Goal: Task Accomplishment & Management: Manage account settings

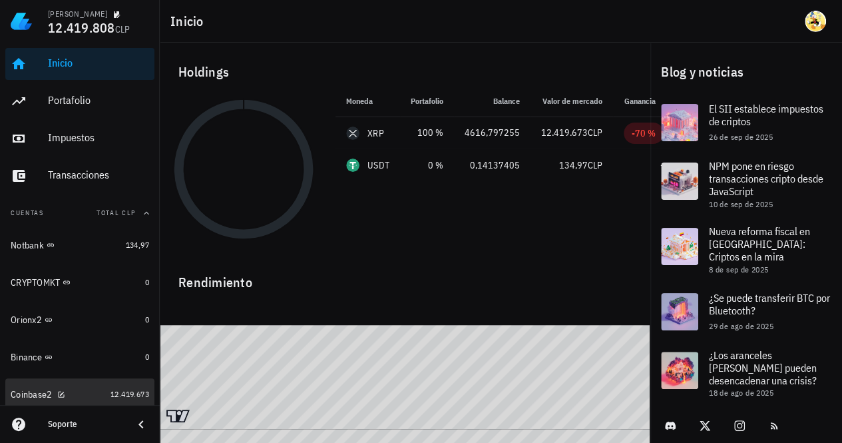
click at [84, 392] on div "Coinbase2" at bounding box center [58, 394] width 95 height 13
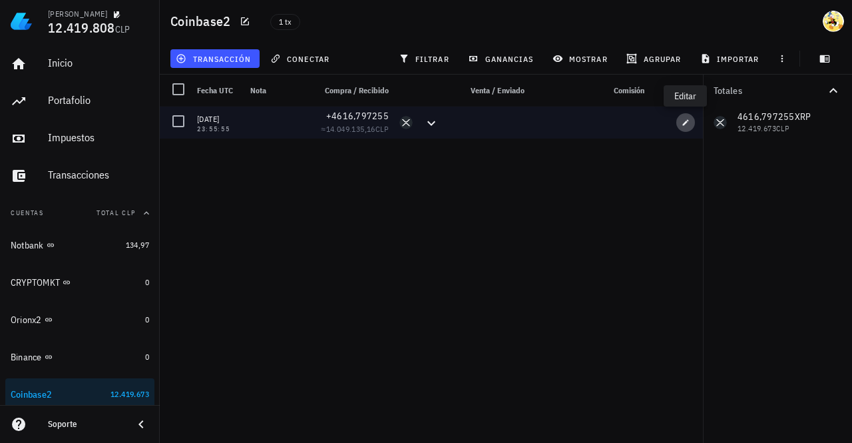
click at [687, 120] on icon "button" at bounding box center [685, 122] width 8 height 8
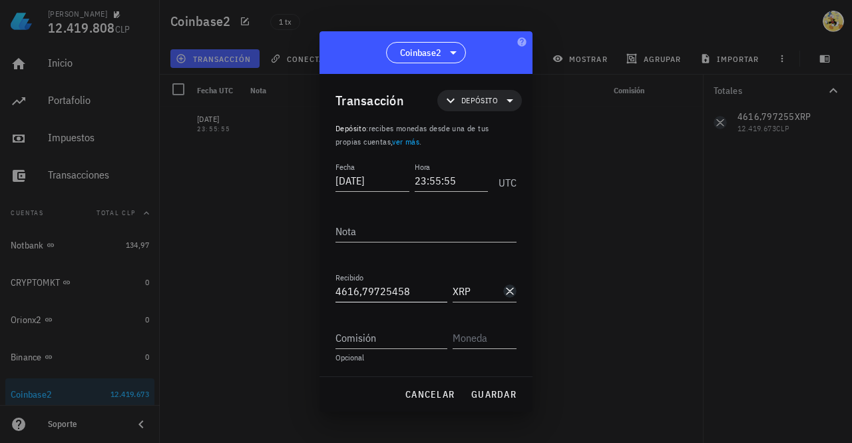
click at [367, 288] on input "4616,79725458" at bounding box center [391, 290] width 112 height 21
paste input "7258,337039"
click at [363, 293] on input "47258,337039" at bounding box center [391, 290] width 112 height 21
click at [487, 391] on span "guardar" at bounding box center [494, 394] width 46 height 12
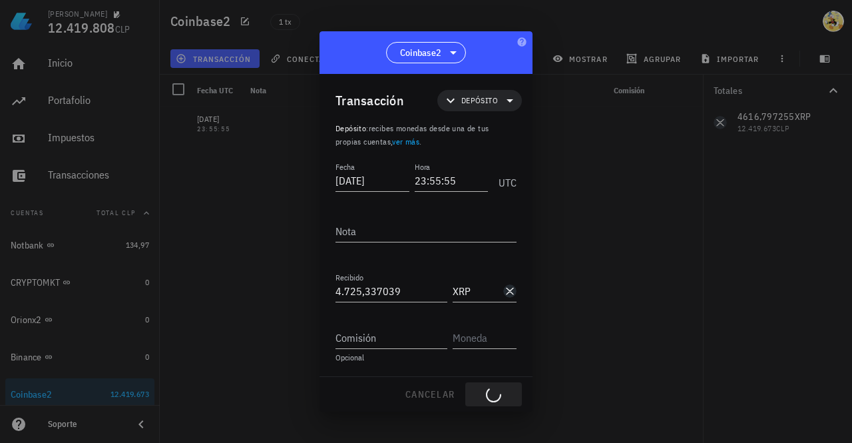
type input "4.616,79725458"
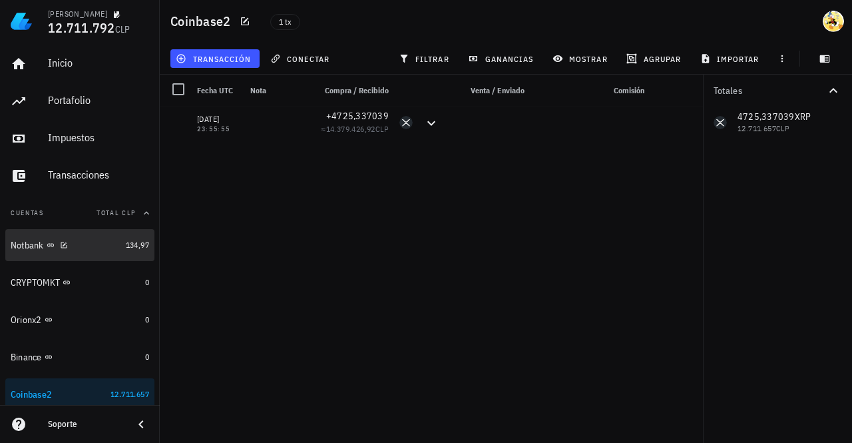
click at [96, 246] on div "Notbank" at bounding box center [66, 245] width 110 height 13
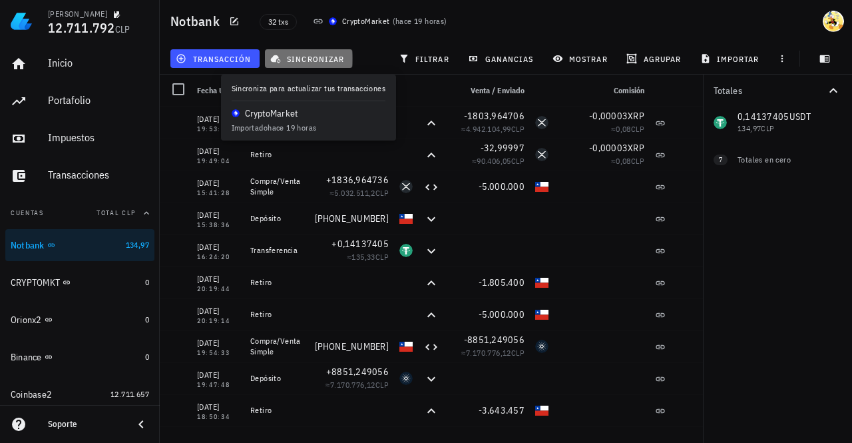
click at [298, 59] on span "sincronizar" at bounding box center [308, 58] width 71 height 11
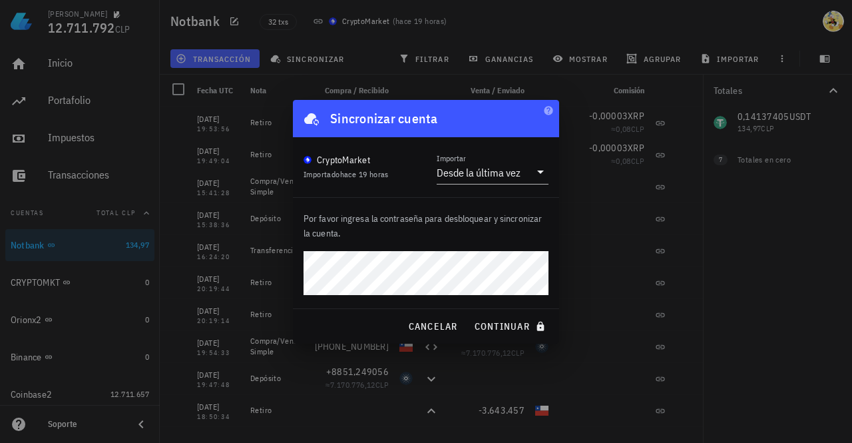
click at [469, 314] on button "continuar" at bounding box center [511, 326] width 85 height 24
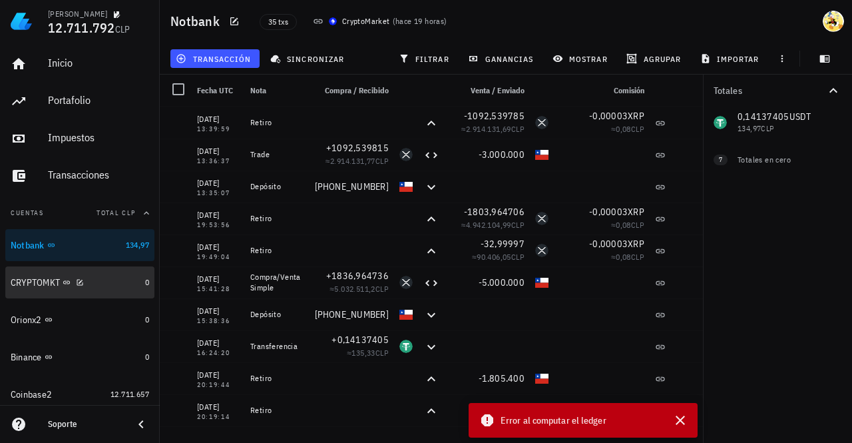
click at [120, 278] on div "CRYPTOMKT" at bounding box center [75, 282] width 129 height 13
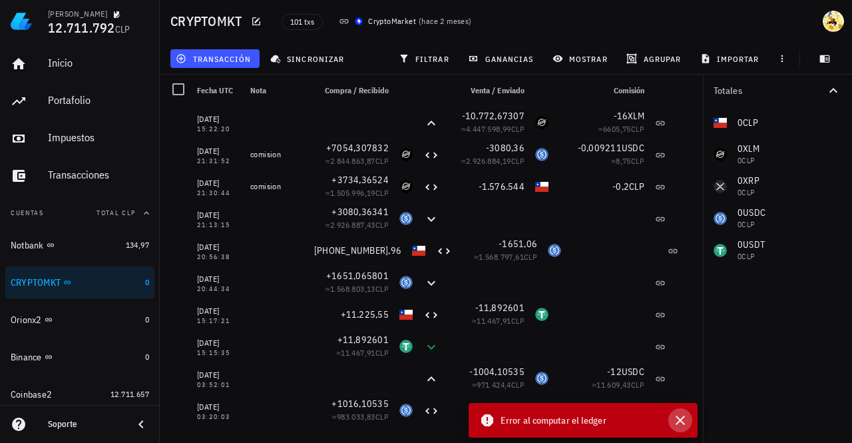
click at [679, 421] on icon "button" at bounding box center [679, 419] width 9 height 9
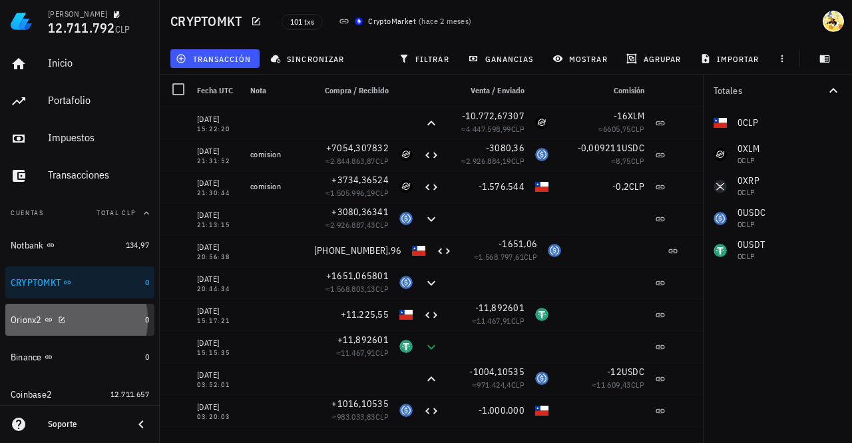
click at [94, 322] on div "Orionx2" at bounding box center [75, 319] width 129 height 13
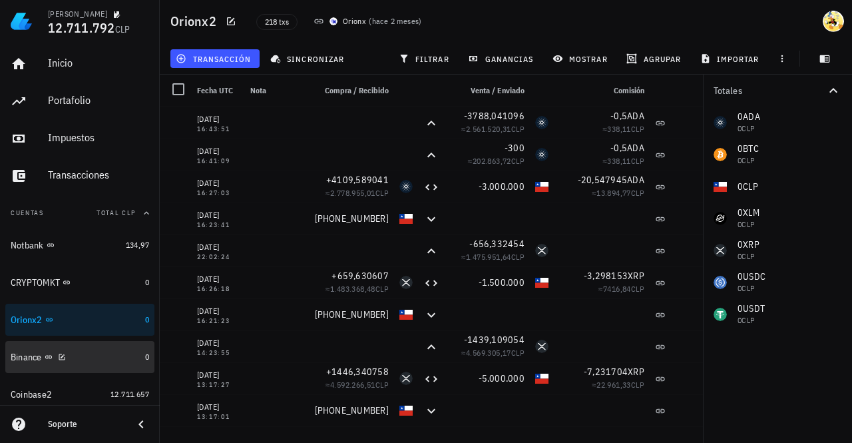
click at [100, 354] on div "Binance" at bounding box center [75, 357] width 129 height 13
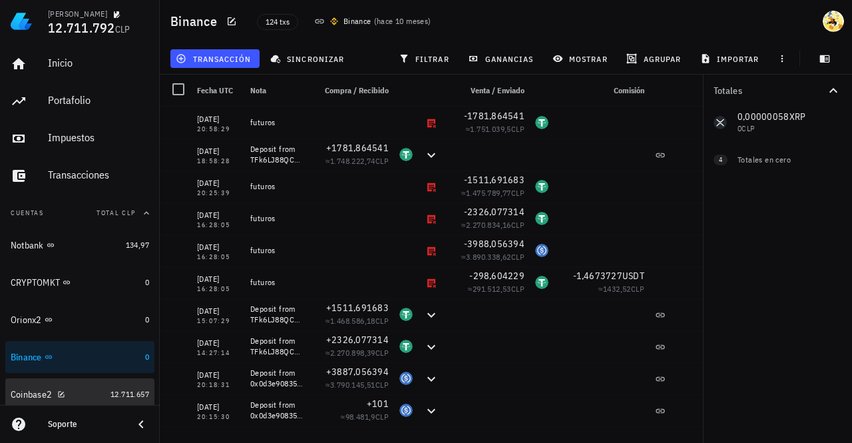
click at [87, 389] on div "Coinbase2" at bounding box center [58, 394] width 95 height 13
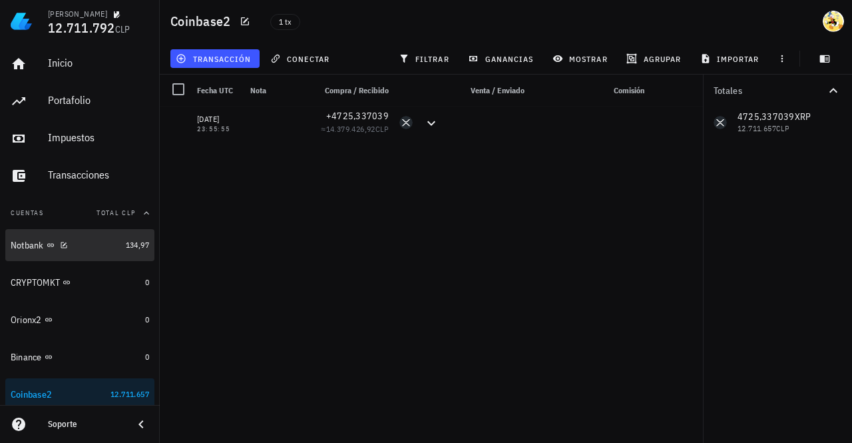
click at [106, 243] on div "Notbank" at bounding box center [66, 245] width 110 height 13
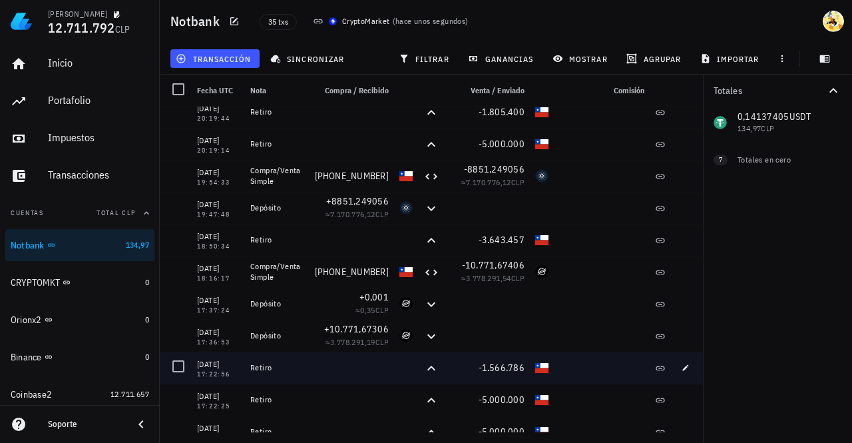
scroll to position [333, 0]
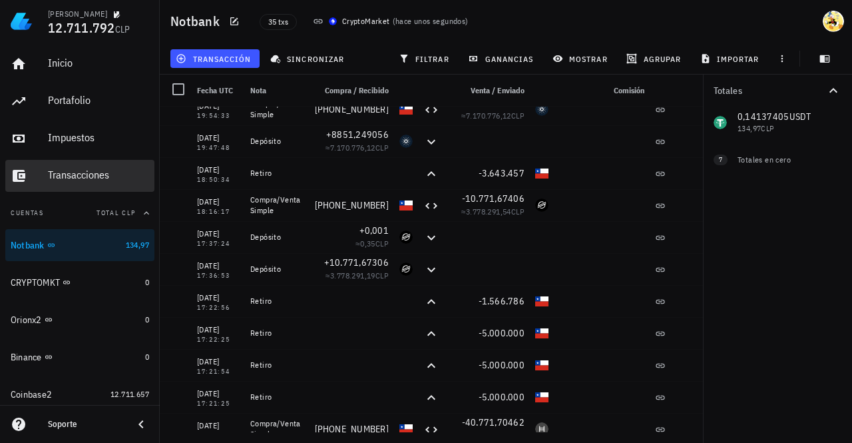
click at [57, 172] on div "Transacciones" at bounding box center [98, 174] width 101 height 13
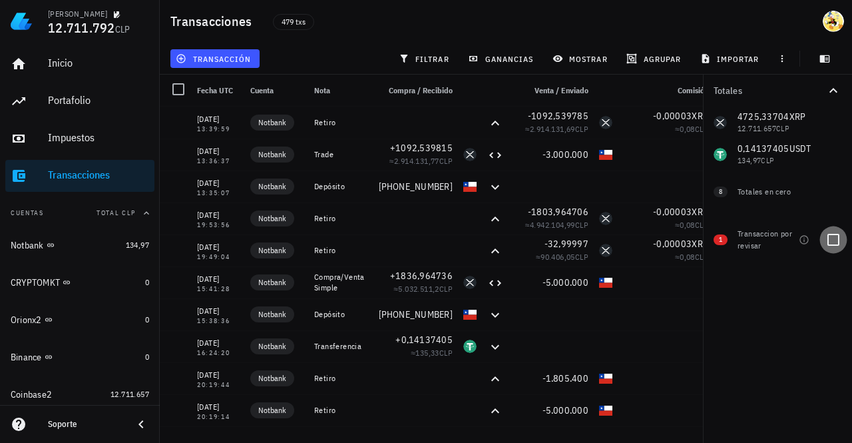
click at [834, 240] on div at bounding box center [833, 239] width 23 height 23
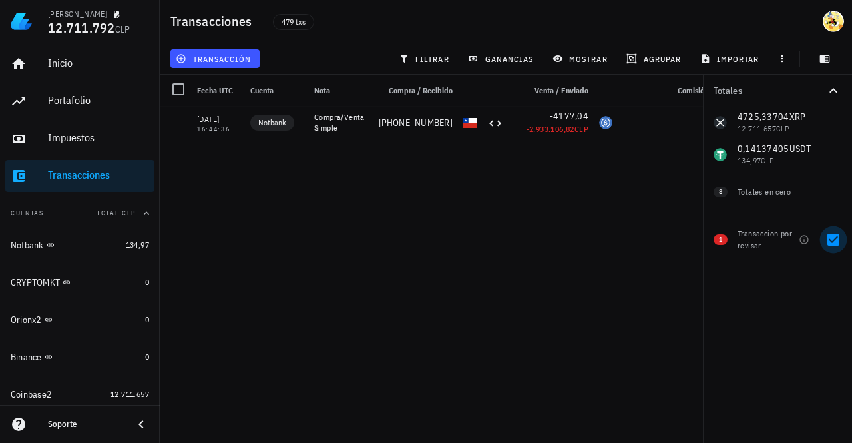
click at [833, 240] on div at bounding box center [833, 239] width 23 height 23
checkbox input "false"
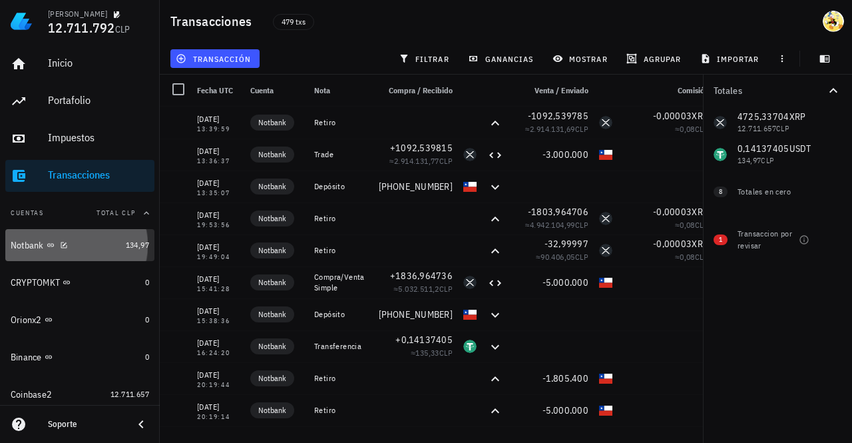
click at [88, 251] on div "Notbank" at bounding box center [66, 245] width 110 height 29
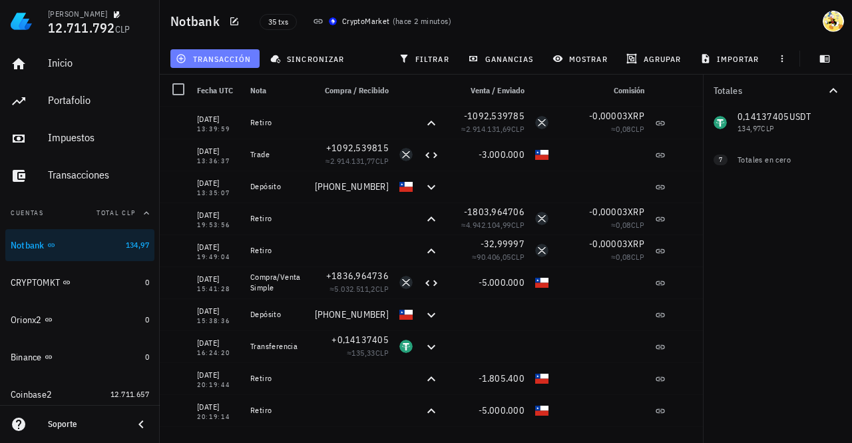
click at [226, 63] on span "transacción" at bounding box center [214, 58] width 73 height 11
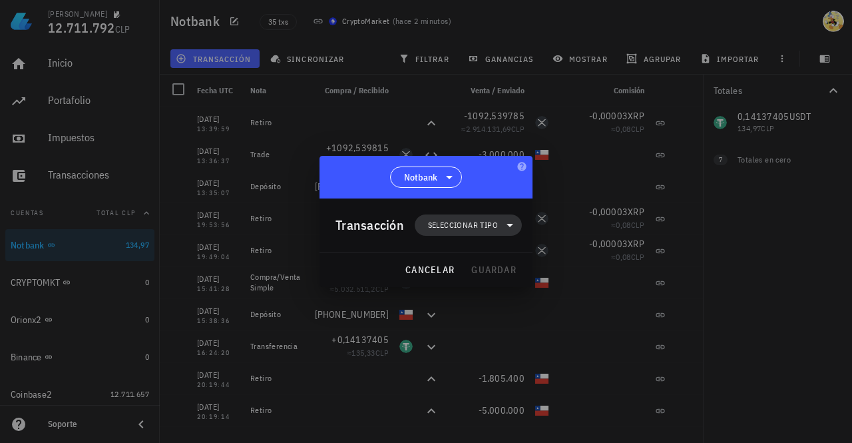
click at [485, 228] on span "Seleccionar tipo" at bounding box center [463, 224] width 70 height 13
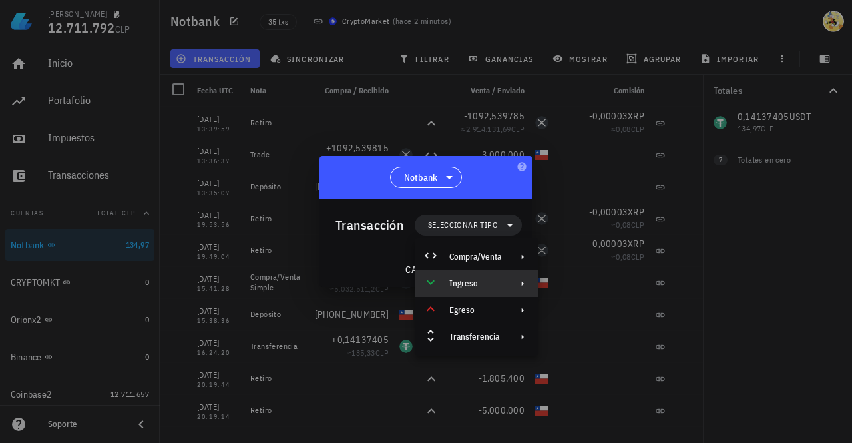
click at [486, 286] on div "Ingreso" at bounding box center [475, 283] width 52 height 11
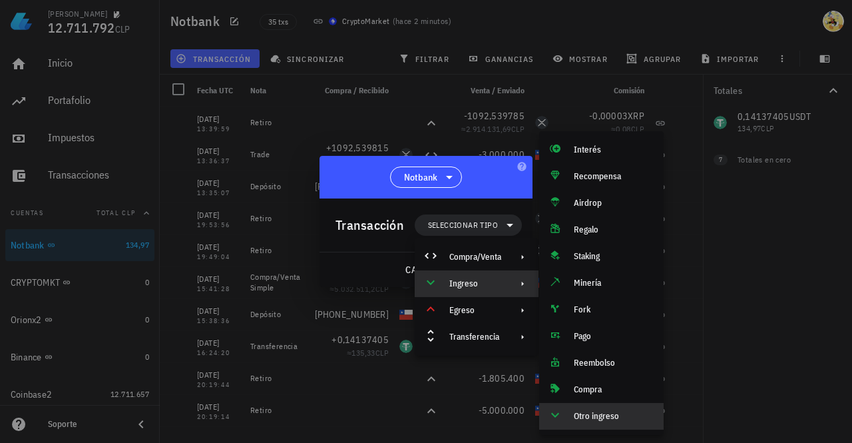
click at [602, 414] on div "Otro ingreso" at bounding box center [613, 416] width 79 height 11
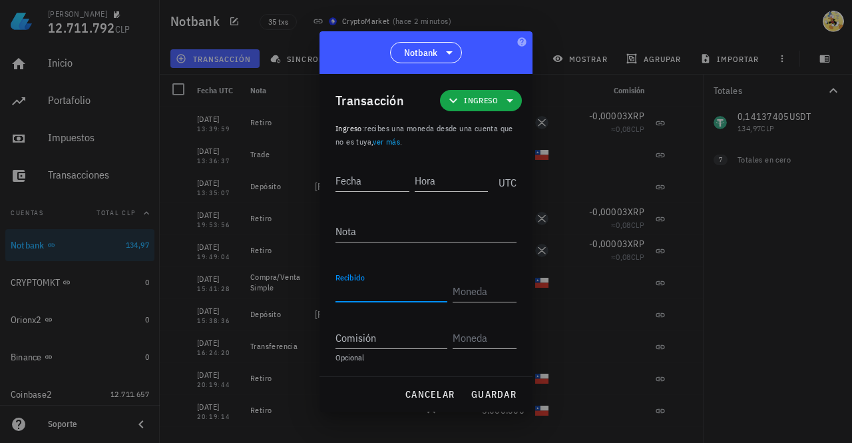
click at [385, 292] on input "Recibido" at bounding box center [391, 290] width 112 height 21
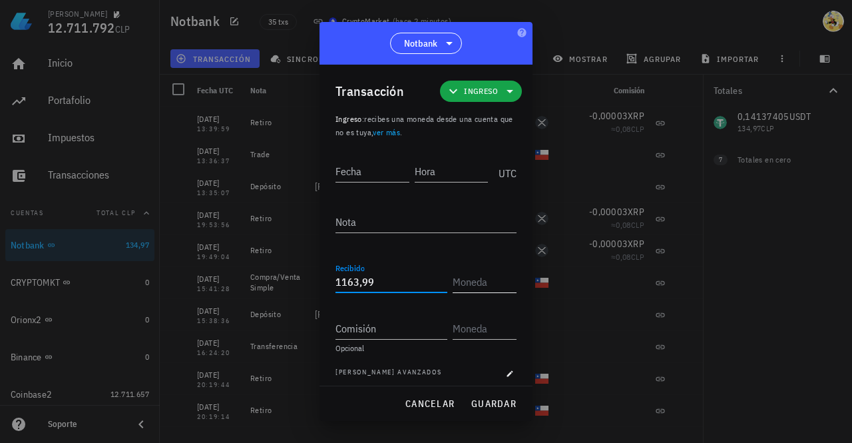
type input "1.163,99"
click at [471, 289] on input "text" at bounding box center [483, 281] width 61 height 21
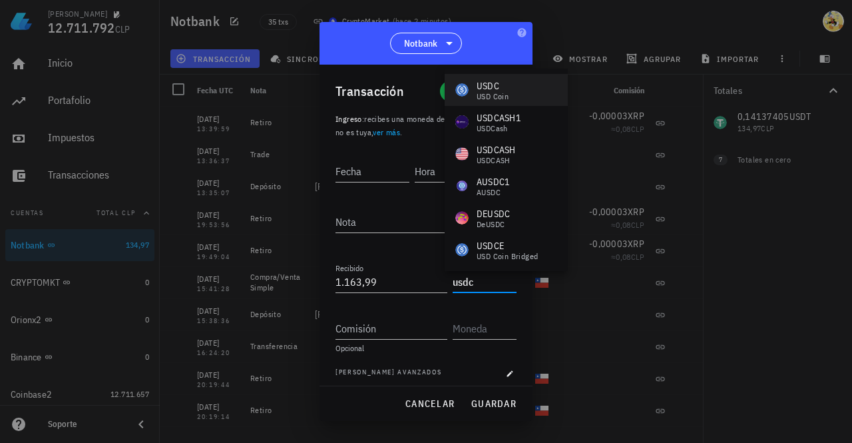
click at [502, 91] on div "USDC" at bounding box center [493, 85] width 32 height 13
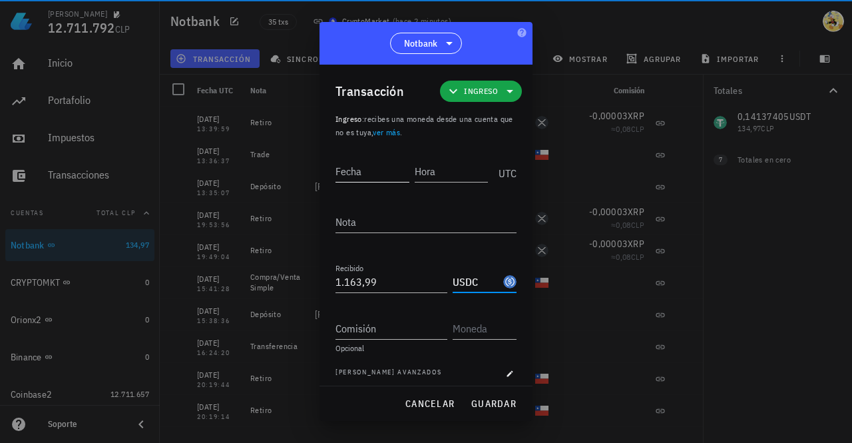
type input "USDC"
click at [362, 159] on div "Fecha" at bounding box center [374, 168] width 79 height 33
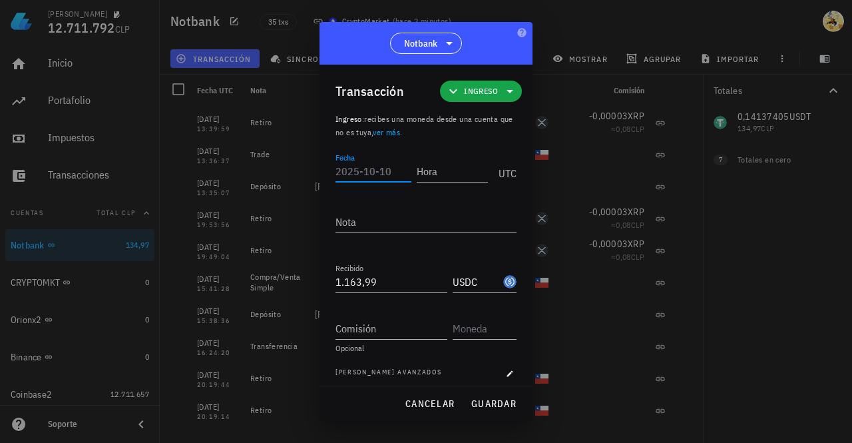
click at [369, 164] on input "Fecha" at bounding box center [373, 170] width 76 height 21
type input "[DATE]"
type input "16:00:00"
click at [498, 399] on span "guardar" at bounding box center [494, 403] width 46 height 12
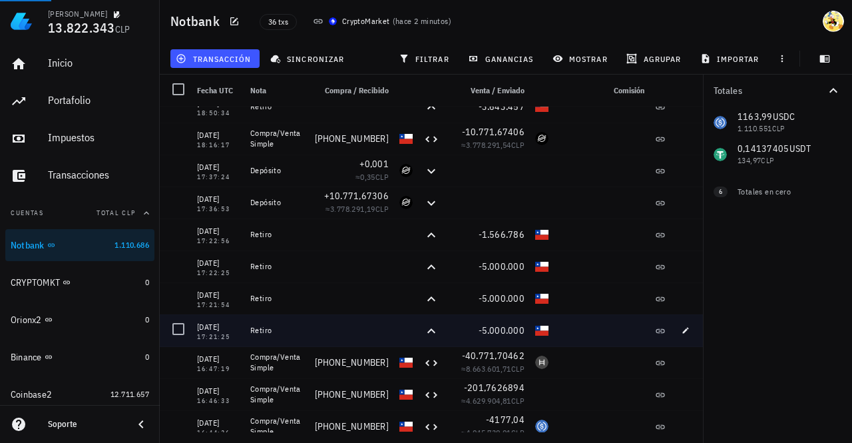
scroll to position [466, 0]
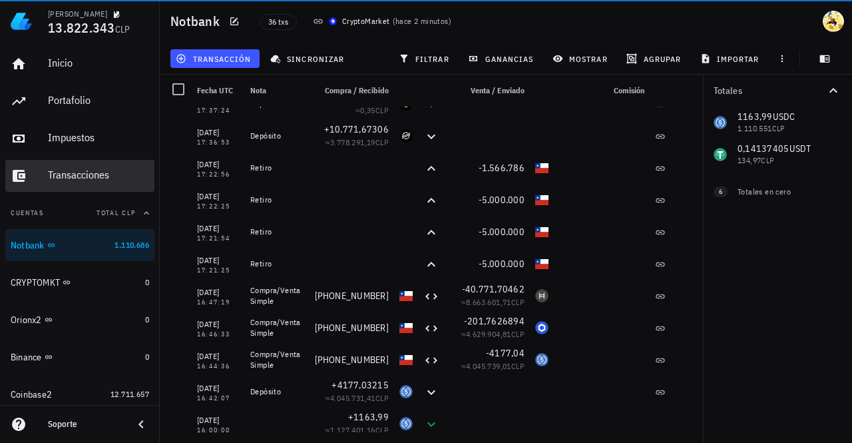
click at [80, 177] on div "Transacciones" at bounding box center [98, 174] width 101 height 13
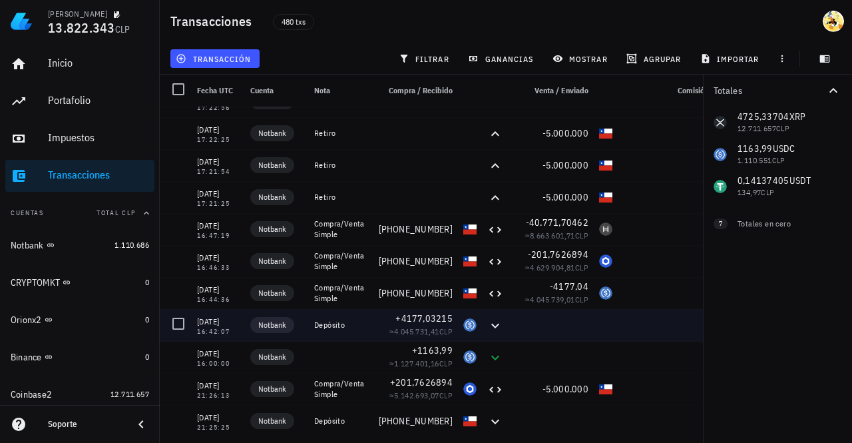
scroll to position [599, 0]
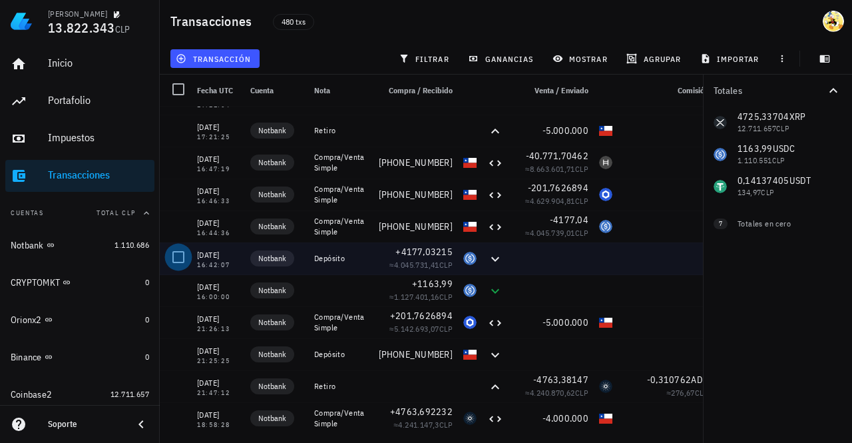
click at [177, 259] on div at bounding box center [178, 257] width 23 height 23
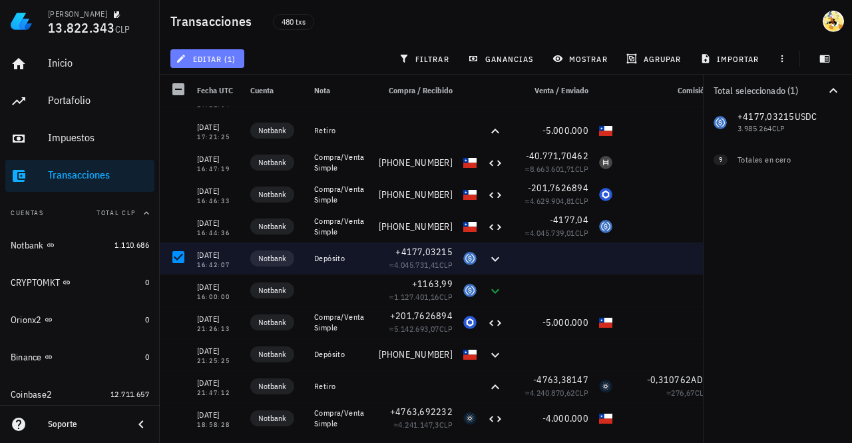
click at [232, 63] on span "editar (1)" at bounding box center [206, 58] width 57 height 11
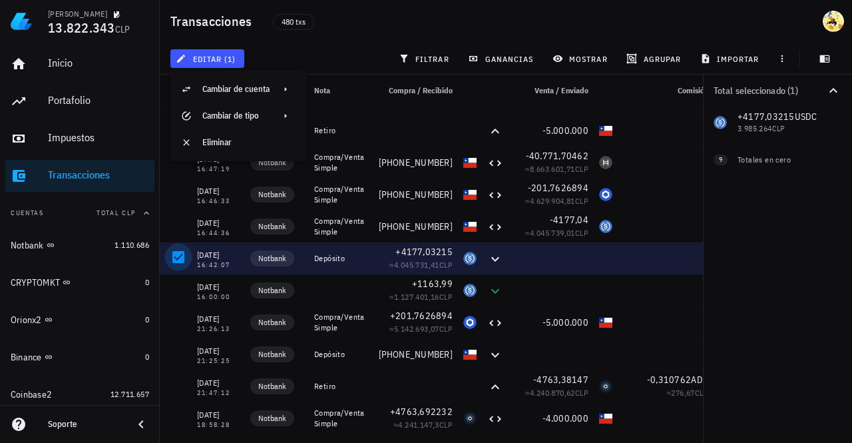
click at [178, 256] on div at bounding box center [178, 257] width 23 height 23
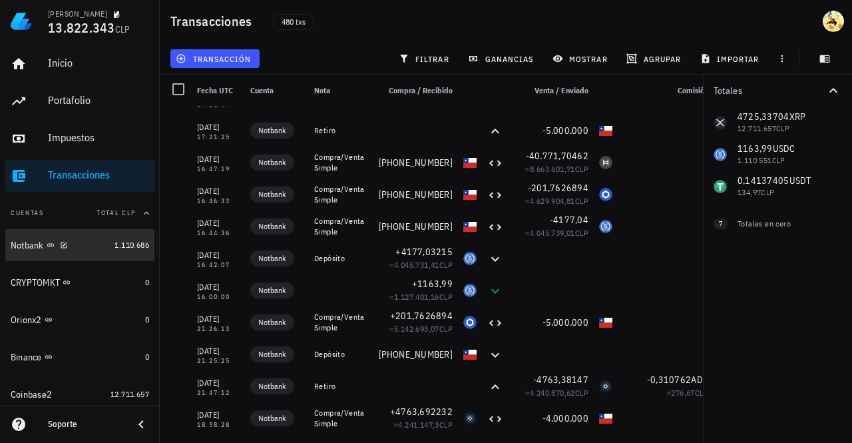
click at [89, 249] on div "Notbank" at bounding box center [60, 245] width 98 height 13
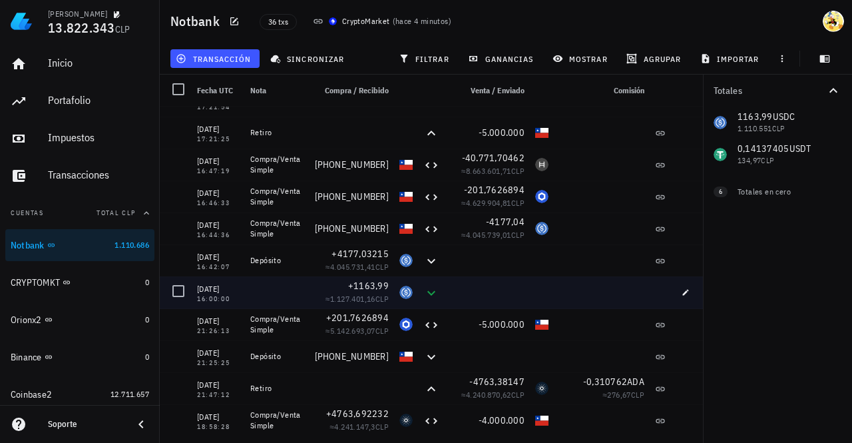
scroll to position [599, 0]
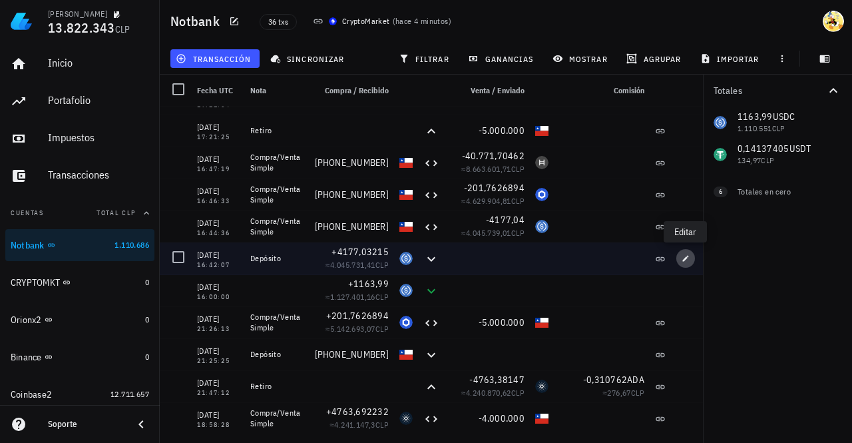
click at [685, 260] on icon "button" at bounding box center [685, 258] width 8 height 8
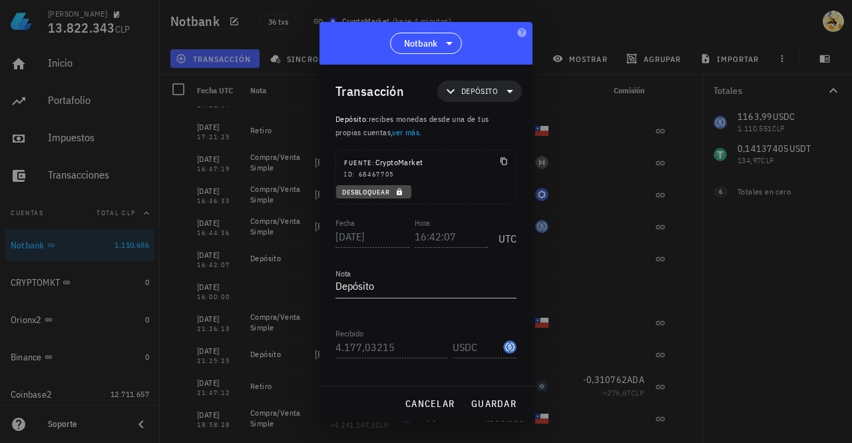
click at [379, 190] on span "Desbloquear" at bounding box center [373, 192] width 65 height 9
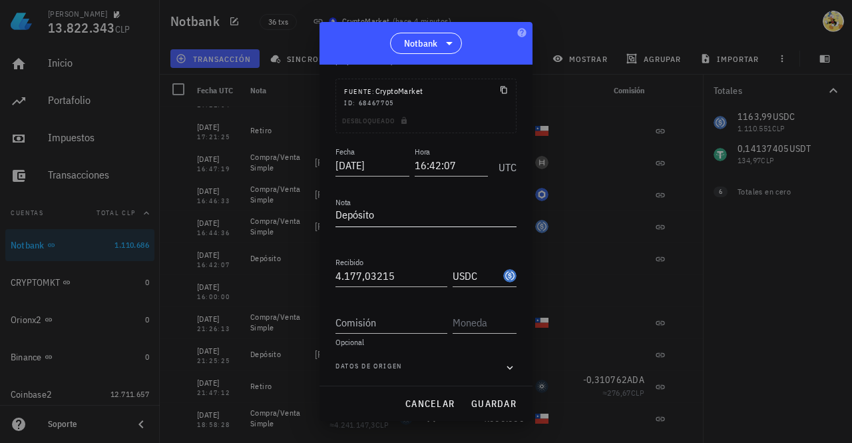
scroll to position [73, 0]
click at [377, 319] on input "Comisión" at bounding box center [391, 320] width 112 height 21
type input "1.163,99"
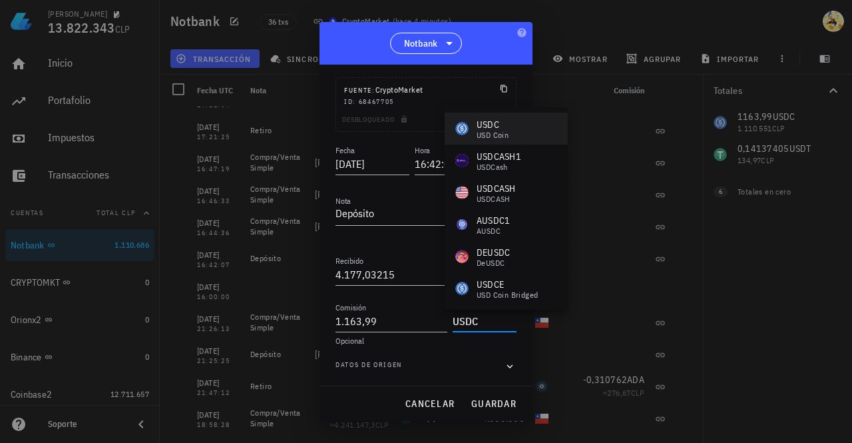
click at [498, 119] on div "USDC" at bounding box center [493, 124] width 32 height 13
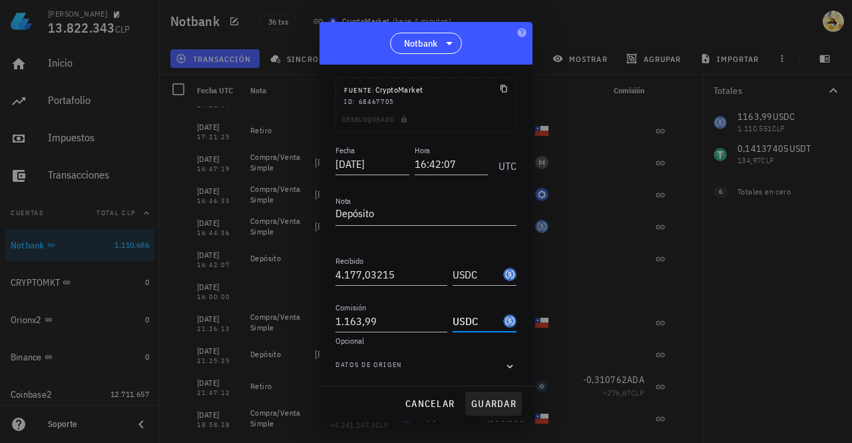
type input "USDC"
click at [493, 399] on span "guardar" at bounding box center [494, 403] width 46 height 12
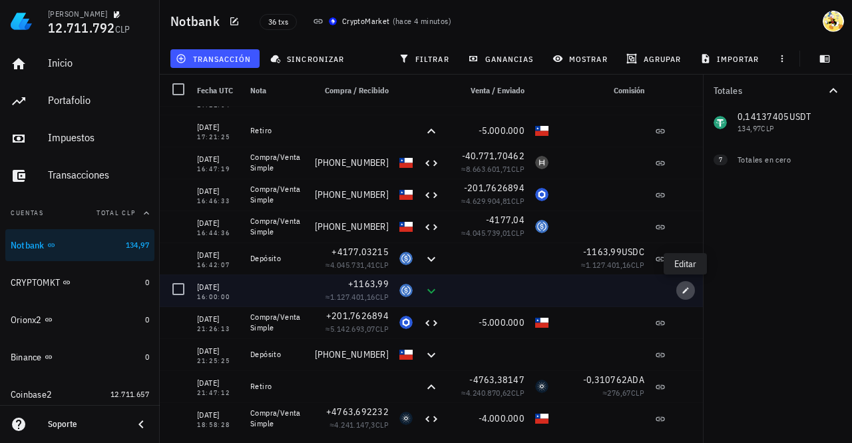
click at [684, 293] on icon "button" at bounding box center [685, 290] width 8 height 8
type input "16:00:00"
type input "1.163,99"
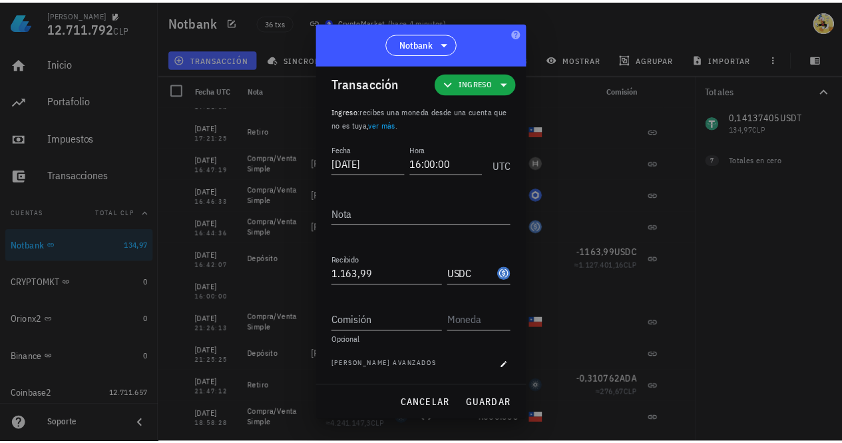
scroll to position [8, 0]
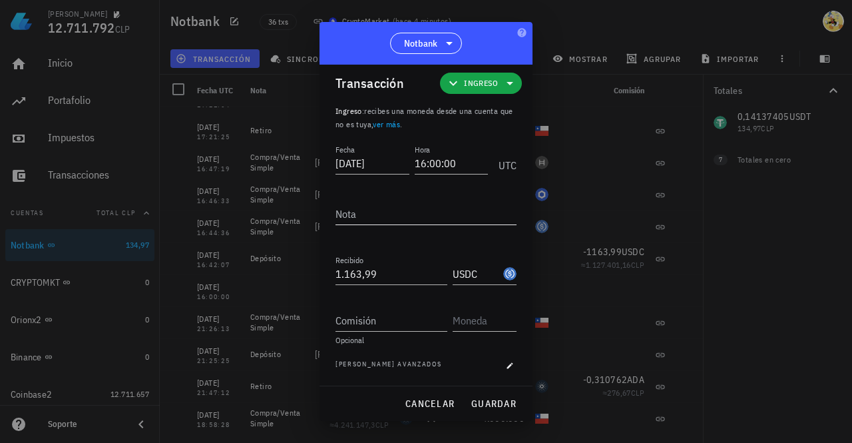
click at [381, 218] on textarea "Nota" at bounding box center [425, 213] width 181 height 21
type textarea "A"
type textarea "arreglo"
click at [481, 399] on span "guardar" at bounding box center [494, 403] width 46 height 12
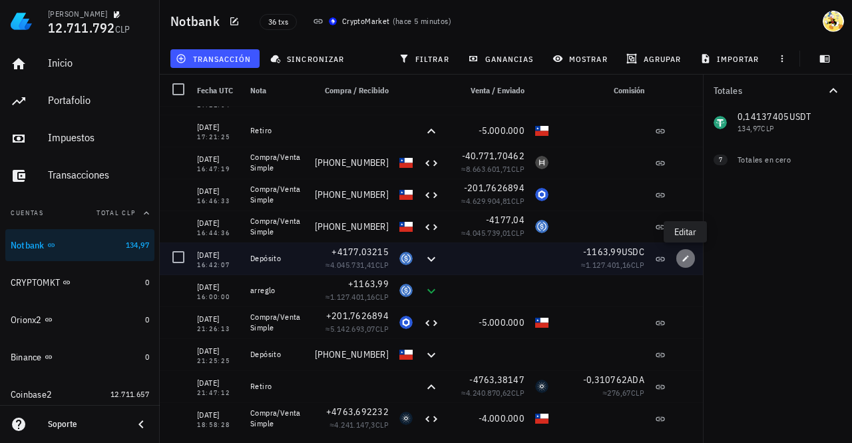
click at [688, 262] on icon "button" at bounding box center [685, 258] width 8 height 8
type input "16:42:07"
type textarea "Depósito"
type input "4.177,03215"
type input "1.163,99"
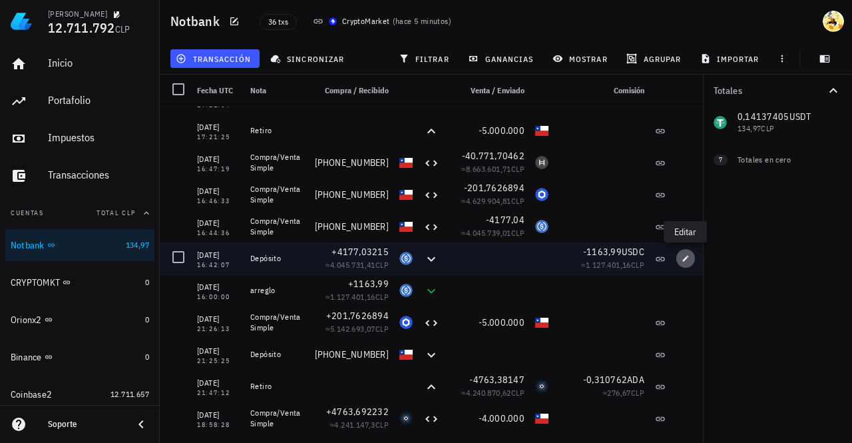
type input "USDC"
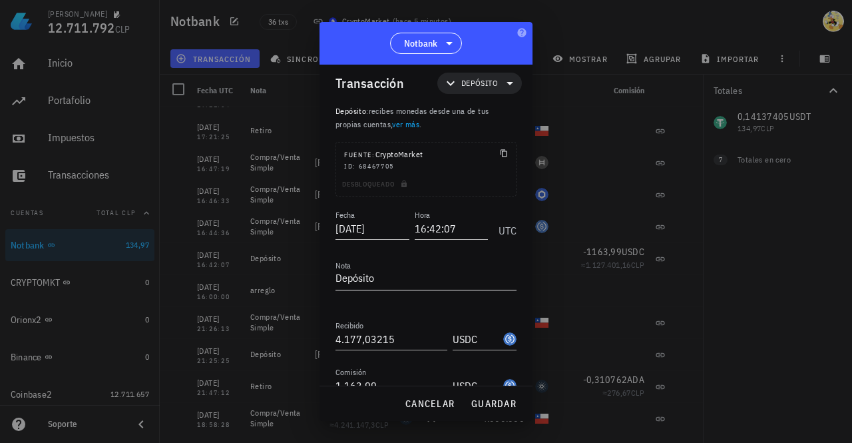
click at [393, 276] on textarea "Depósito" at bounding box center [425, 278] width 181 height 21
click at [432, 406] on span "cancelar" at bounding box center [430, 403] width 50 height 12
type textarea "Depósito"
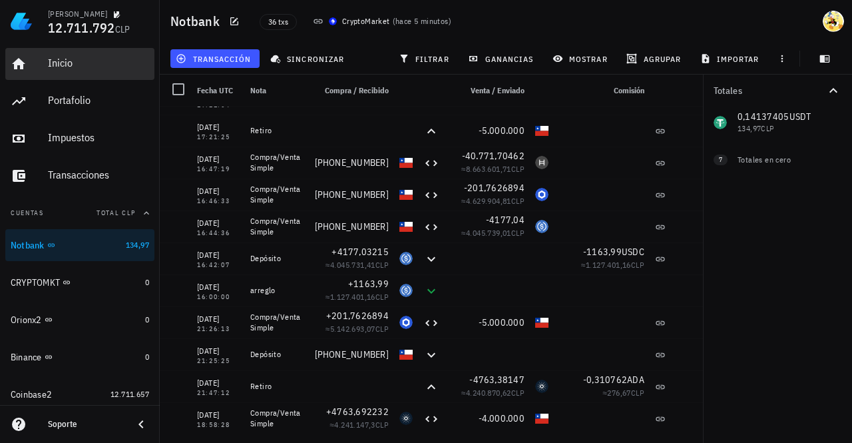
click at [83, 67] on div "Inicio" at bounding box center [98, 63] width 101 height 13
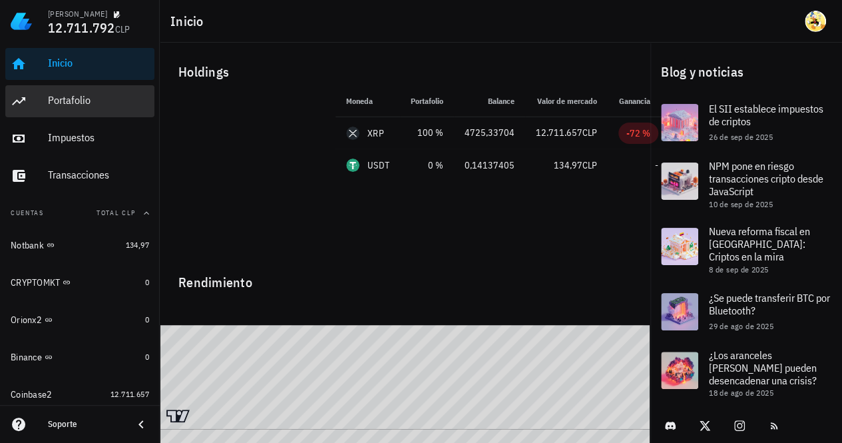
click at [71, 100] on div "Portafolio" at bounding box center [98, 100] width 101 height 13
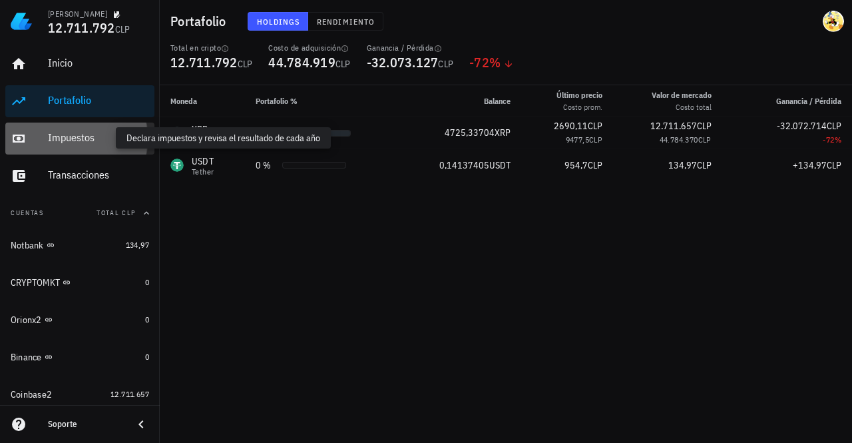
click at [64, 140] on div "Impuestos" at bounding box center [98, 137] width 101 height 13
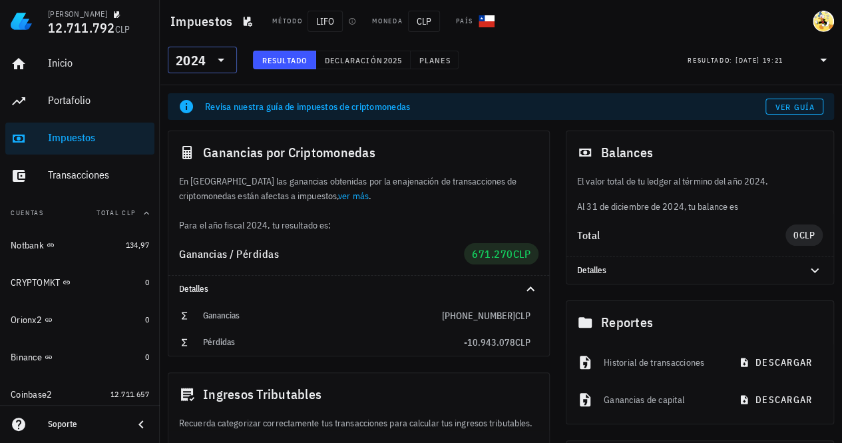
click at [222, 61] on icon at bounding box center [221, 60] width 7 height 3
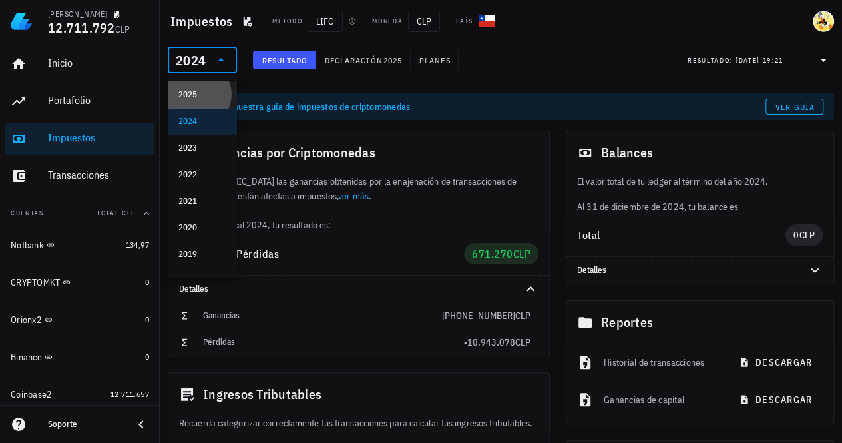
click at [204, 91] on div "2025" at bounding box center [202, 94] width 48 height 11
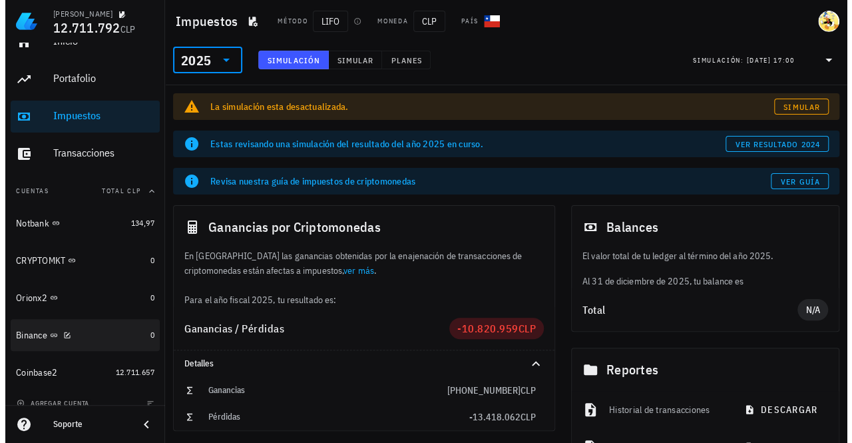
scroll to position [34, 0]
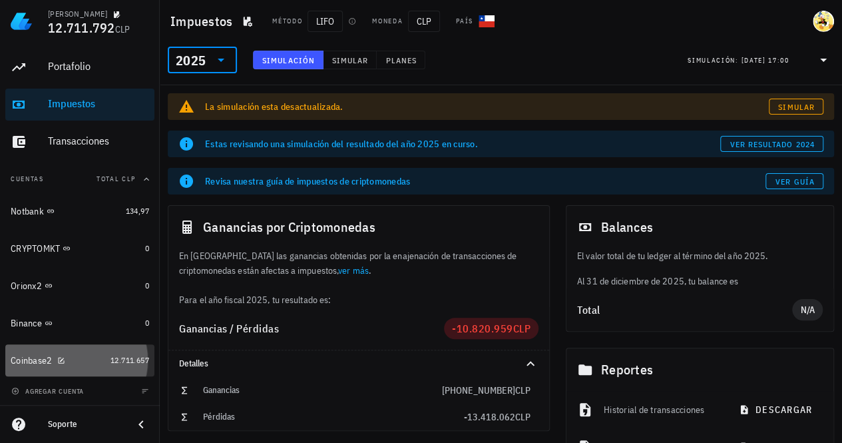
click at [87, 359] on div "Coinbase2" at bounding box center [58, 360] width 95 height 13
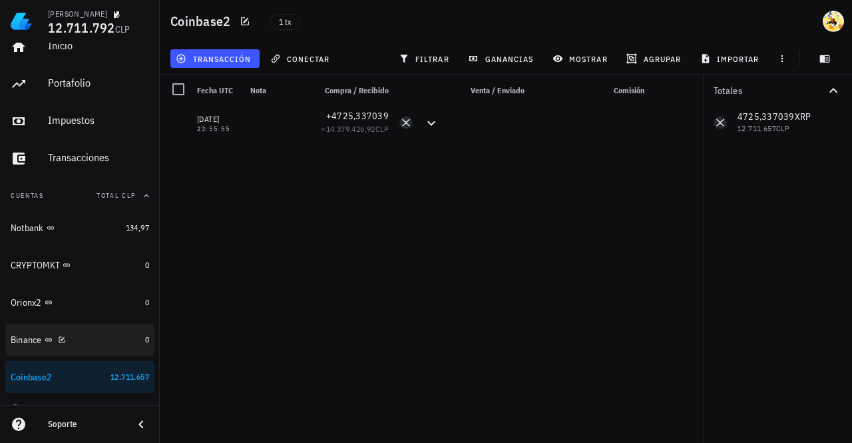
scroll to position [34, 0]
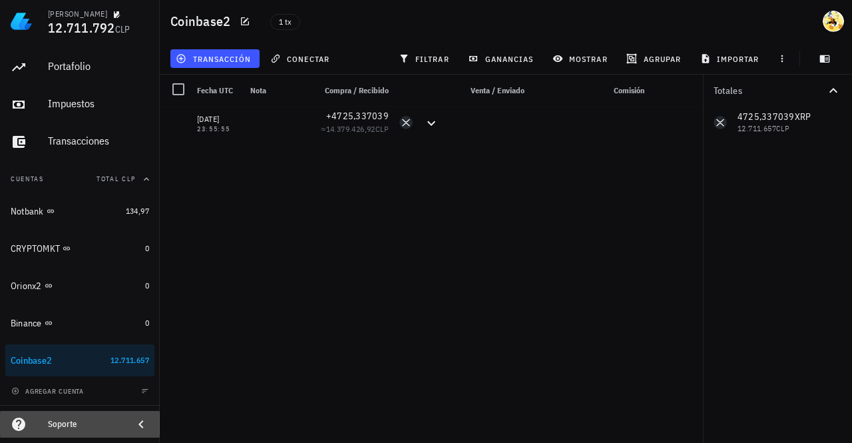
click at [118, 423] on div "Soporte" at bounding box center [85, 424] width 75 height 11
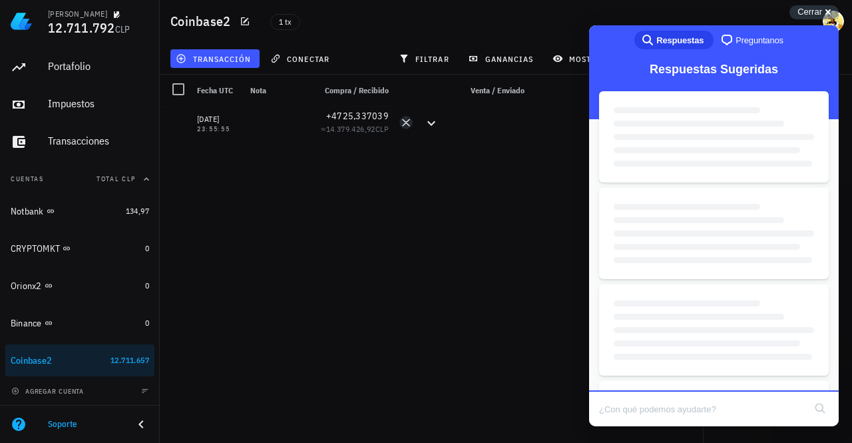
scroll to position [0, 0]
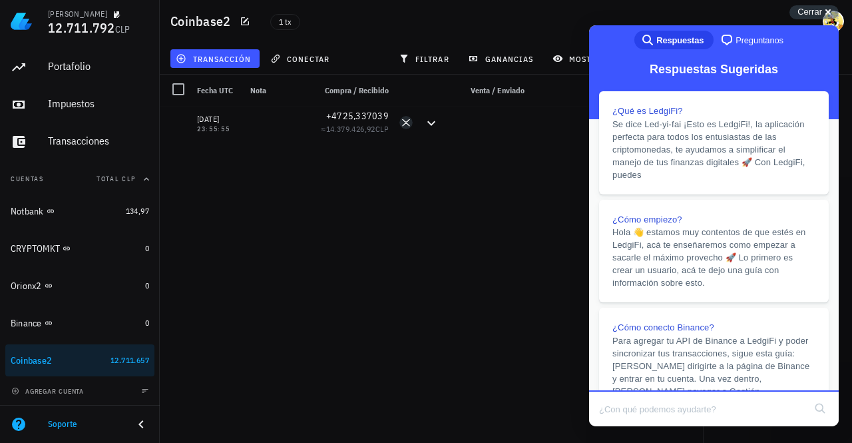
click at [741, 39] on span "Preguntanos" at bounding box center [759, 40] width 48 height 13
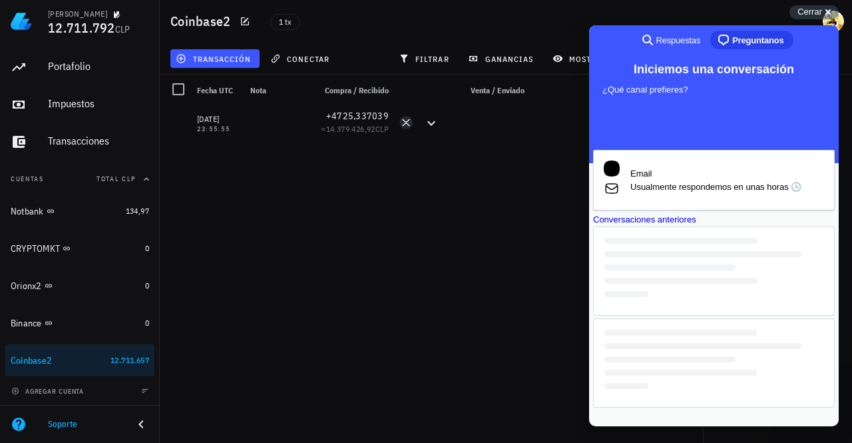
click at [739, 226] on div "Conversaciones anteriores" at bounding box center [714, 219] width 242 height 13
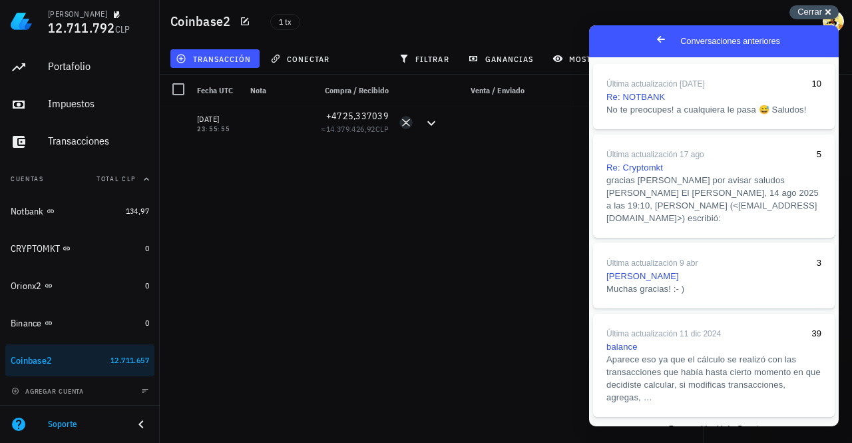
click at [811, 9] on span "Cerrar" at bounding box center [809, 12] width 25 height 10
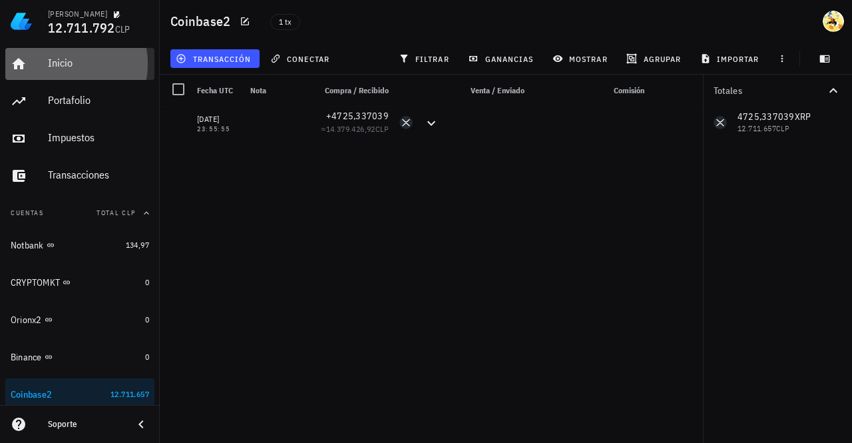
click at [67, 66] on div "Inicio" at bounding box center [98, 63] width 101 height 13
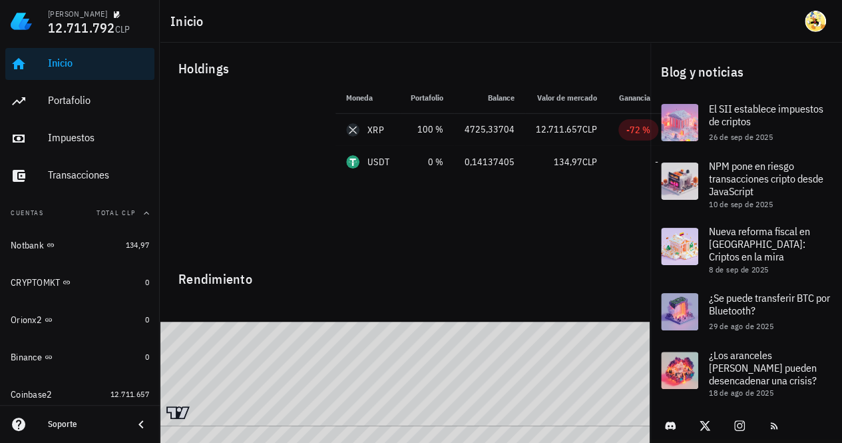
scroll to position [4, 0]
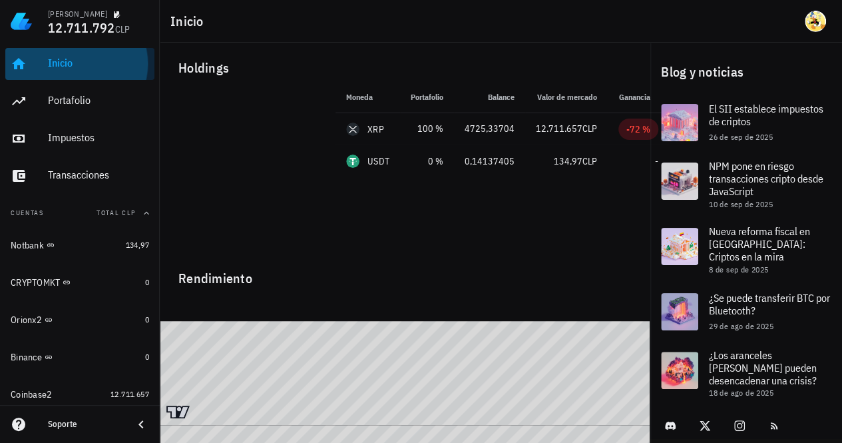
click at [80, 65] on div "Inicio" at bounding box center [98, 63] width 101 height 13
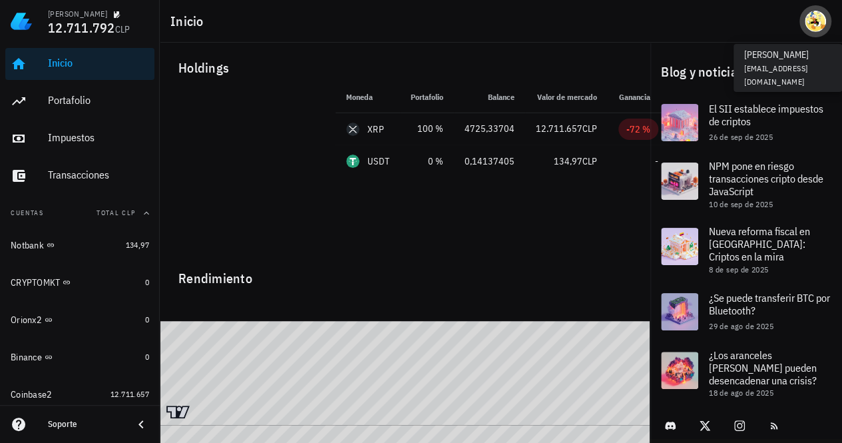
click at [811, 29] on div "avatar" at bounding box center [815, 21] width 21 height 21
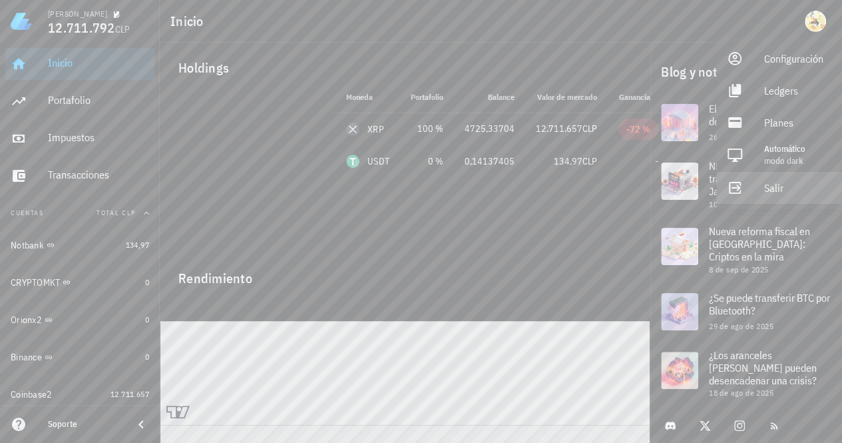
click at [773, 187] on div "Salir" at bounding box center [797, 187] width 67 height 27
